Goal: Obtain resource: Obtain resource

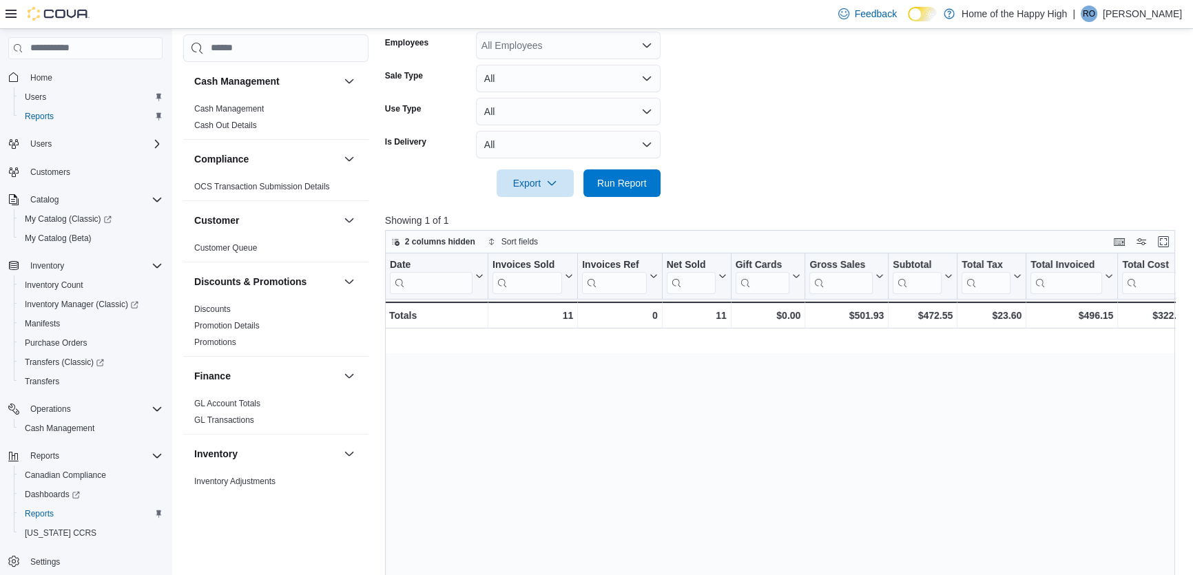
scroll to position [0, 943]
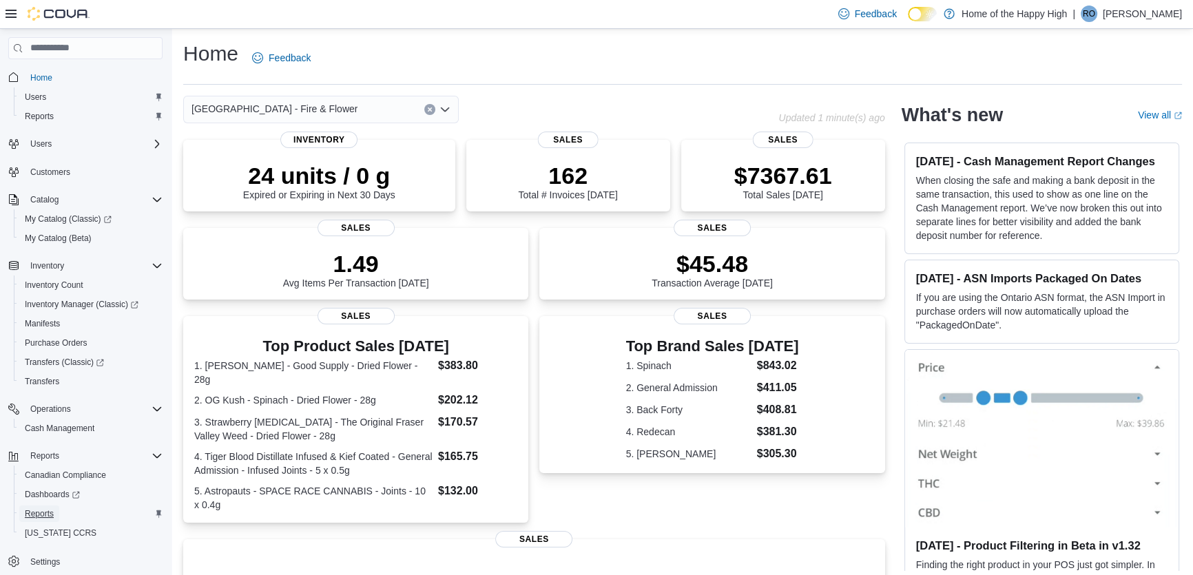
click at [40, 513] on span "Reports" at bounding box center [39, 513] width 29 height 11
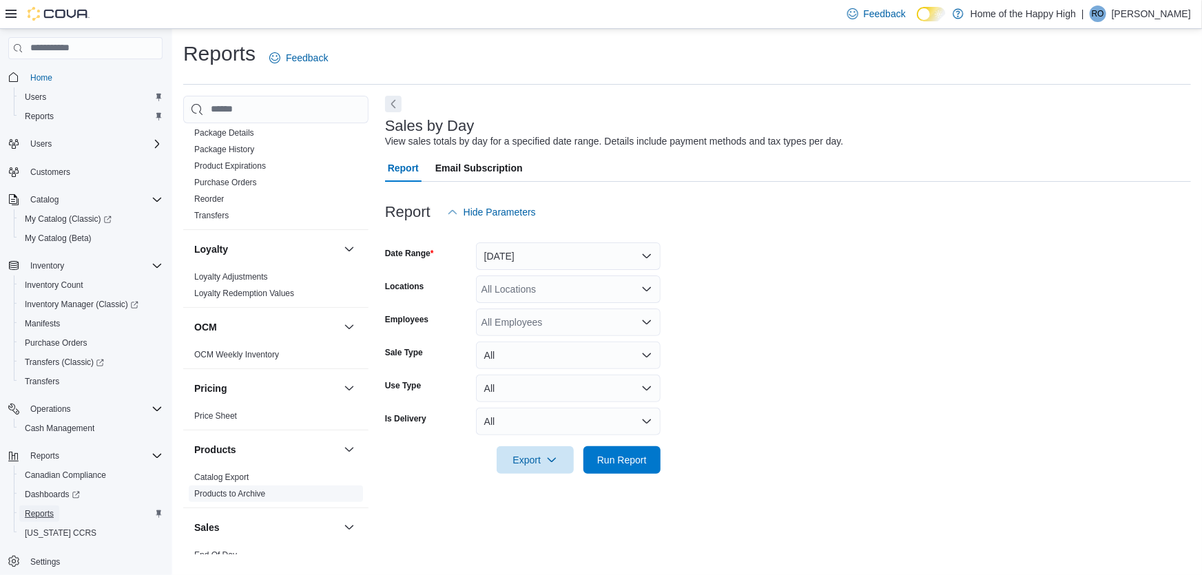
scroll to position [626, 0]
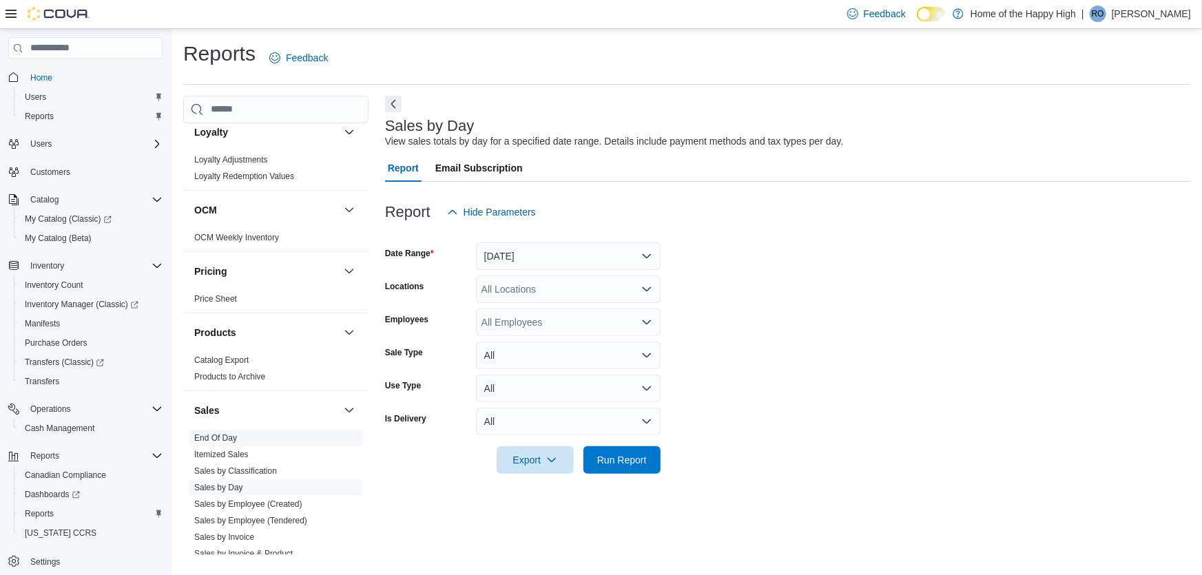
click at [216, 434] on link "End Of Day" at bounding box center [215, 438] width 43 height 10
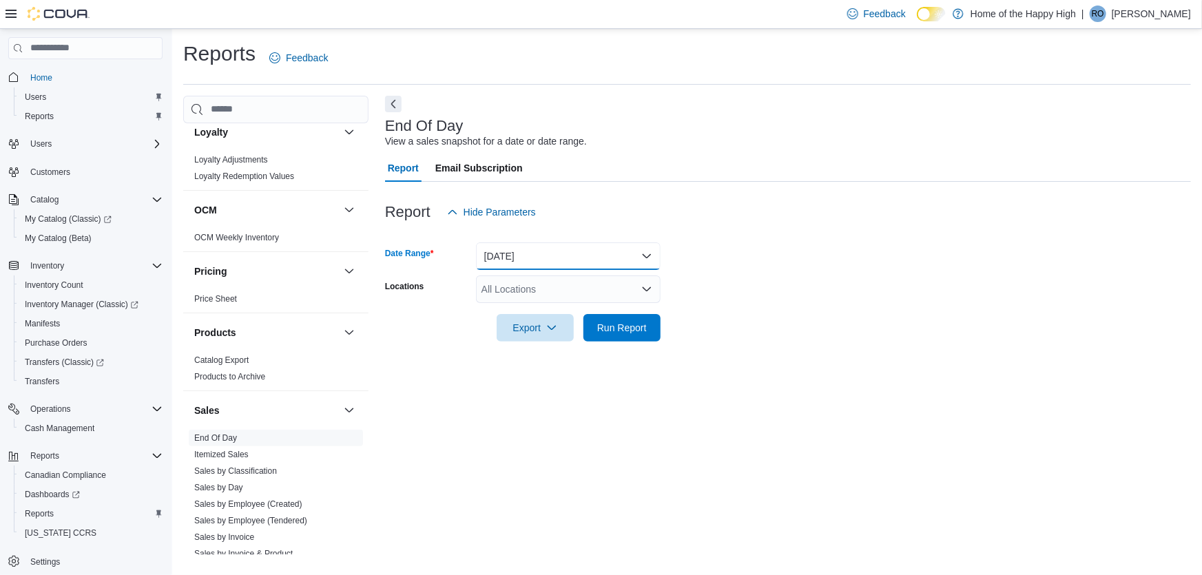
click at [495, 256] on button "Today" at bounding box center [568, 256] width 185 height 28
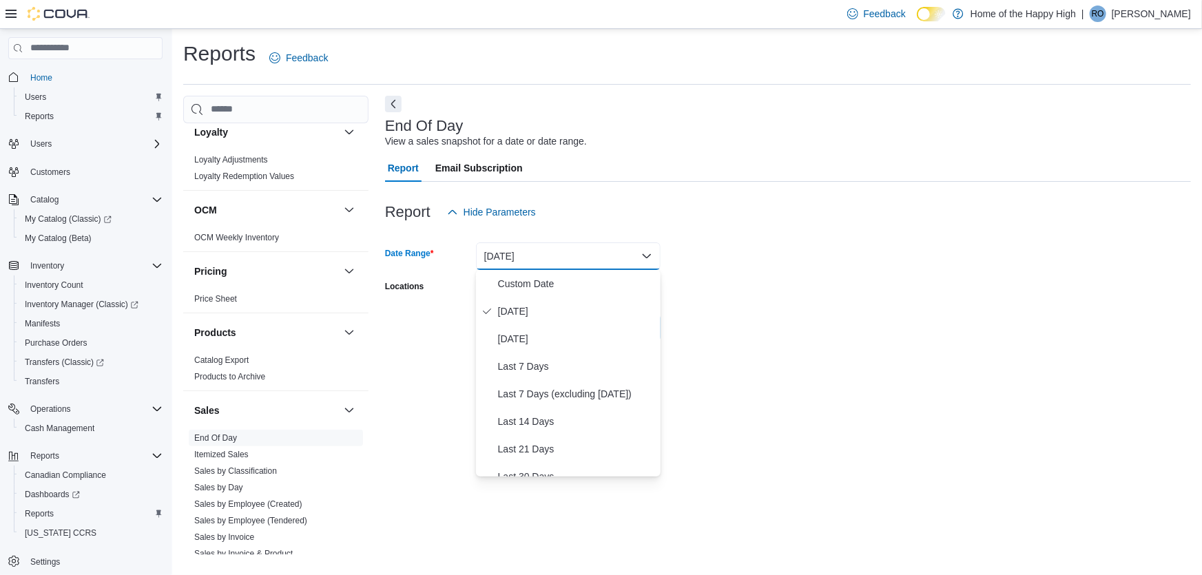
click at [493, 258] on button "Today" at bounding box center [568, 256] width 185 height 28
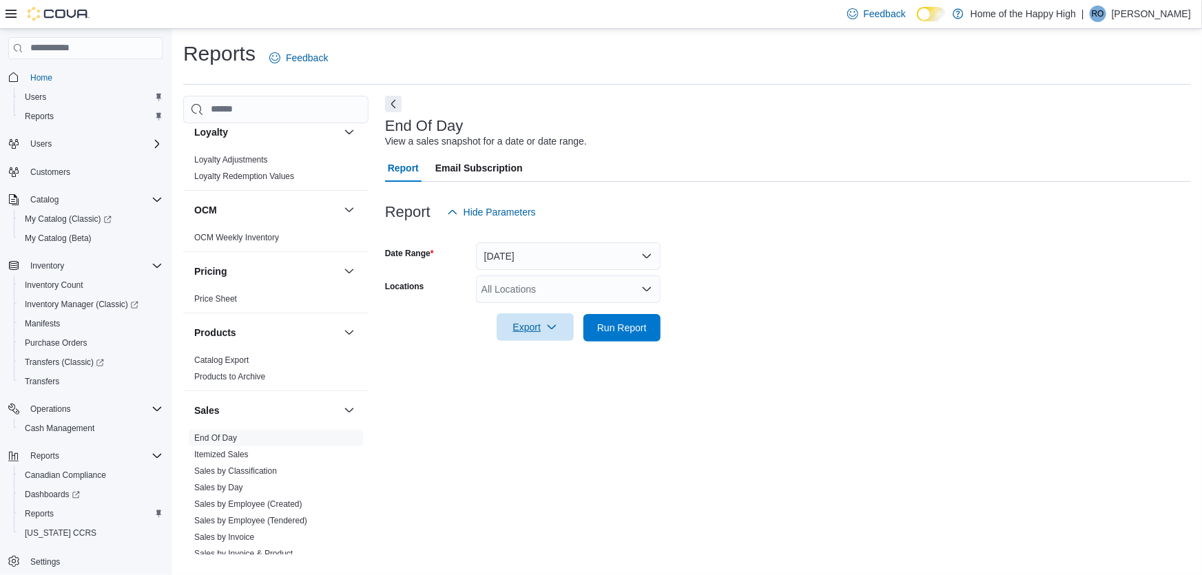
click at [551, 332] on span "Export" at bounding box center [535, 327] width 61 height 28
click at [499, 296] on div "All Locations" at bounding box center [568, 290] width 185 height 28
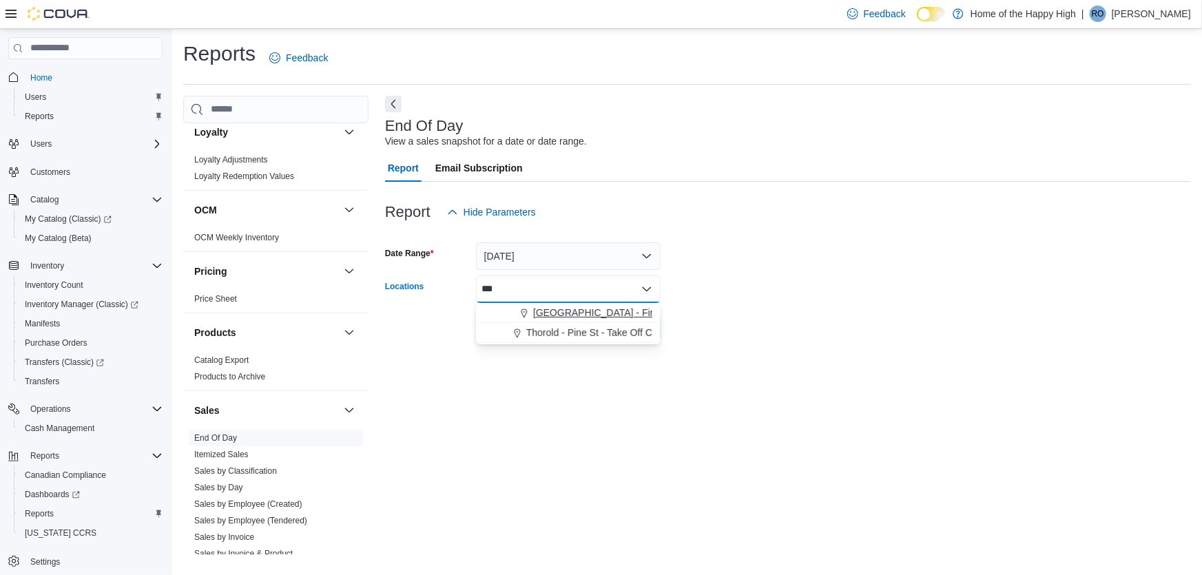
type input "***"
click at [560, 309] on span "[GEOGRAPHIC_DATA] - Fire & Flower" at bounding box center [616, 313] width 166 height 14
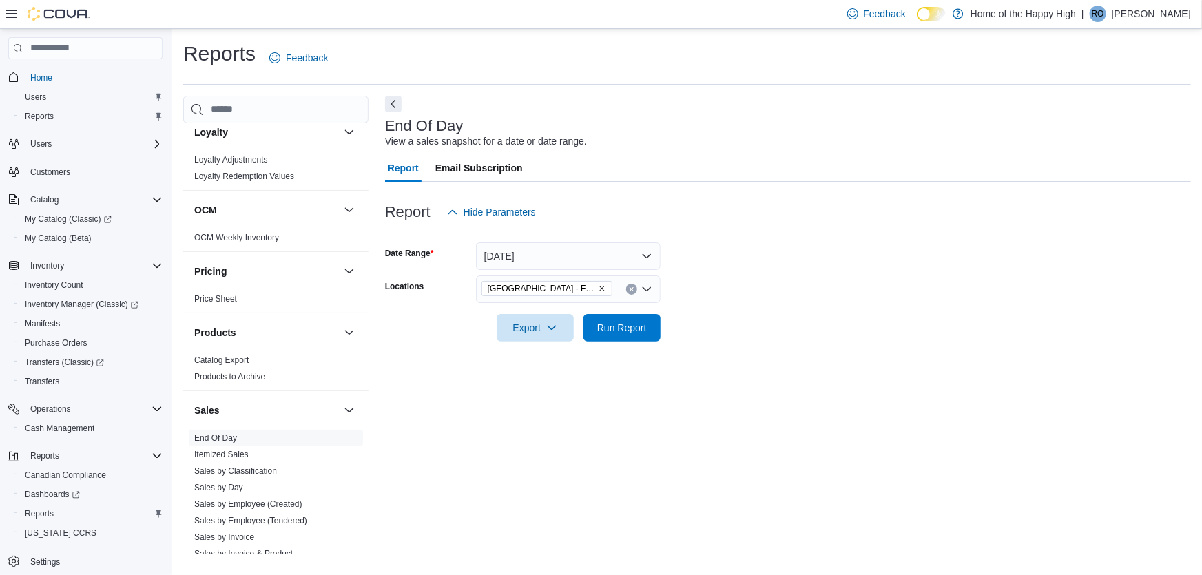
click at [756, 373] on div "End Of Day View a sales snapshot for a date or date range. Report Email Subscri…" at bounding box center [788, 325] width 806 height 459
click at [528, 325] on span "Export" at bounding box center [535, 327] width 61 height 28
click at [520, 383] on span "Export to Pdf" at bounding box center [537, 383] width 62 height 11
